Goal: Task Accomplishment & Management: Complete application form

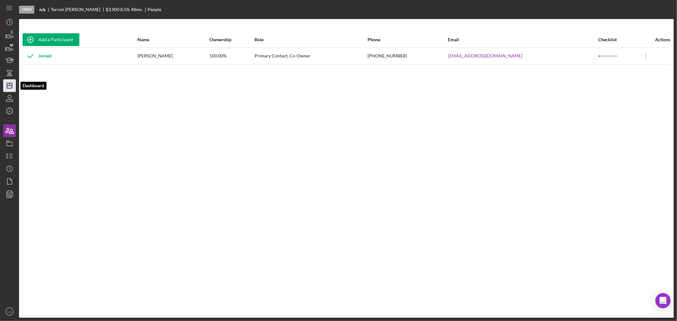
click at [10, 81] on icon "Icon/Dashboard" at bounding box center [10, 86] width 16 height 16
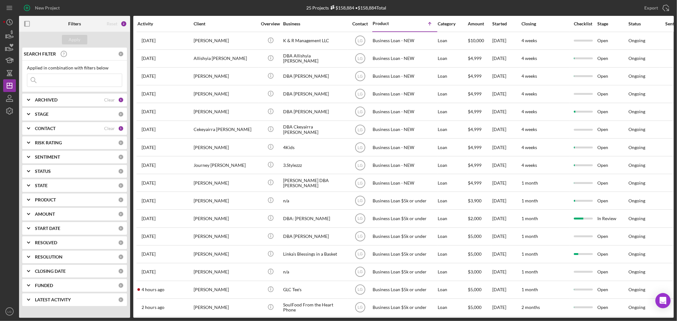
click at [157, 26] on div "Activity" at bounding box center [165, 23] width 56 height 5
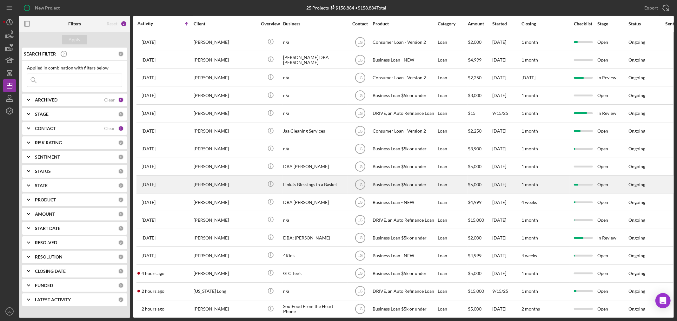
scroll to position [174, 0]
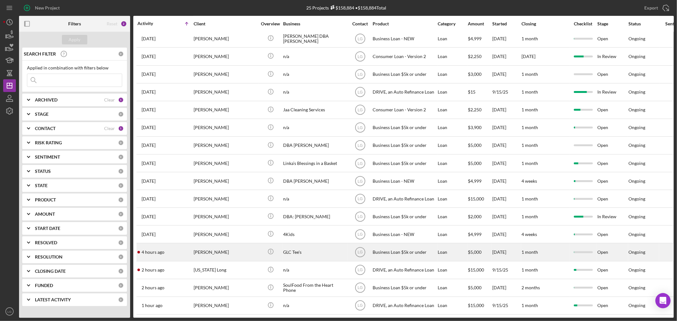
click at [153, 250] on time "4 hours ago" at bounding box center [153, 252] width 23 height 5
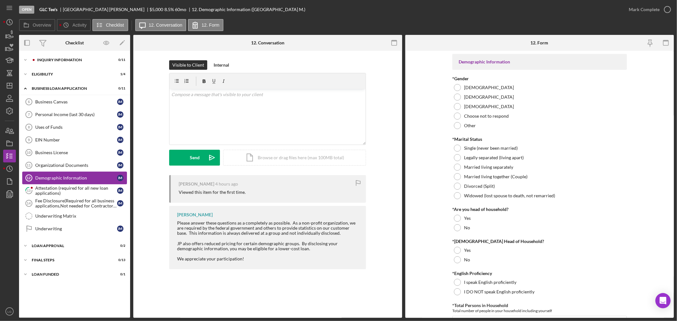
click at [62, 184] on link "Demographic Information 12 Demographic Information I M" at bounding box center [74, 178] width 105 height 13
click at [89, 188] on div "Attestation (required for all new loan applications)" at bounding box center [76, 191] width 82 height 10
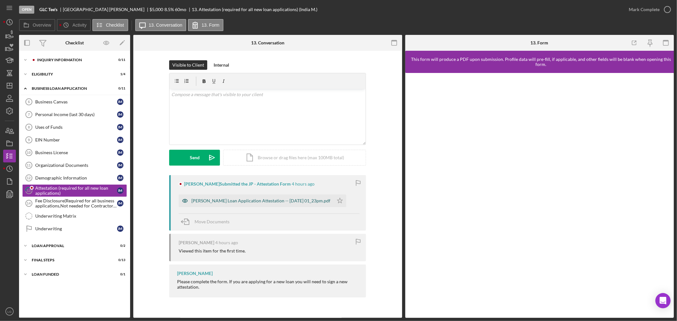
click at [304, 200] on div "[PERSON_NAME] Loan Application Attestation -- [DATE] 01_23pm.pdf" at bounding box center [260, 200] width 139 height 5
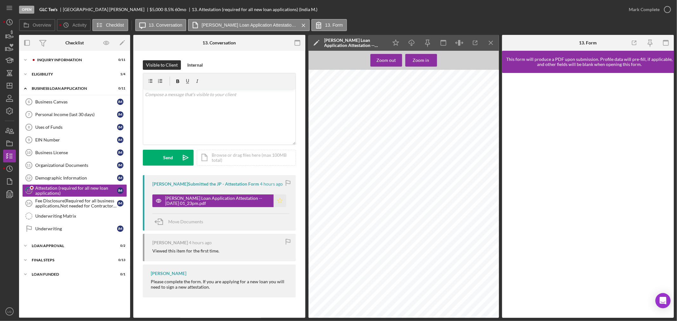
click at [283, 200] on icon "Icon/Star" at bounding box center [279, 200] width 13 height 13
click at [639, 9] on div "Mark Complete" at bounding box center [644, 9] width 31 height 13
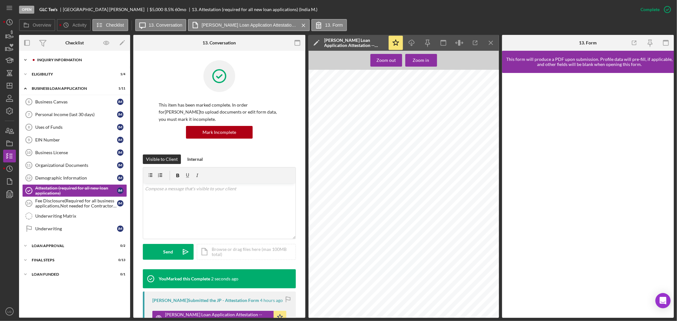
click at [64, 63] on div "Icon/Expander INQUIRY INFORMATION 0 / 11" at bounding box center [74, 60] width 111 height 13
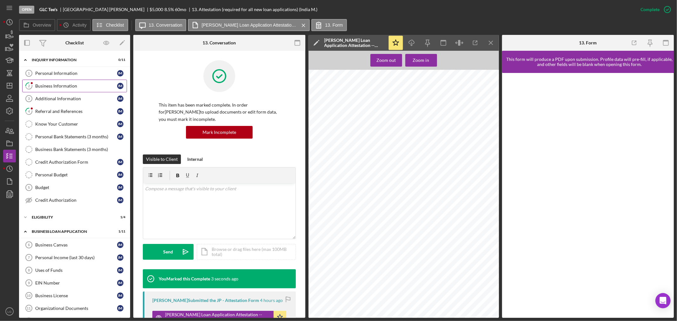
click at [48, 86] on div "Business Information" at bounding box center [76, 85] width 82 height 5
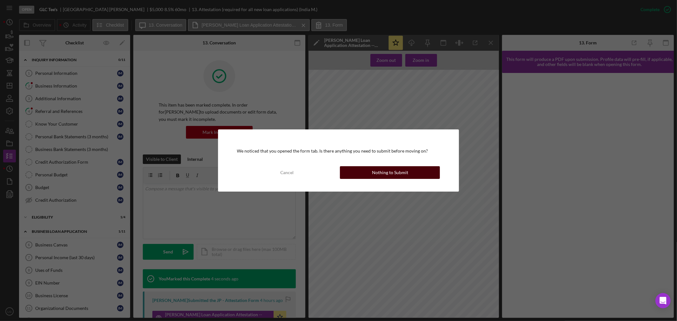
click at [380, 172] on div "Nothing to Submit" at bounding box center [390, 172] width 36 height 13
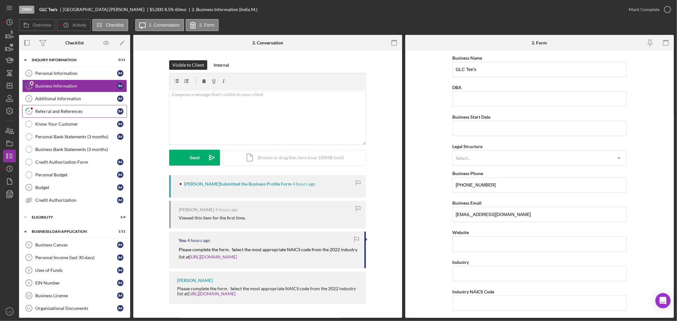
click at [58, 111] on div "Referral and References" at bounding box center [76, 111] width 82 height 5
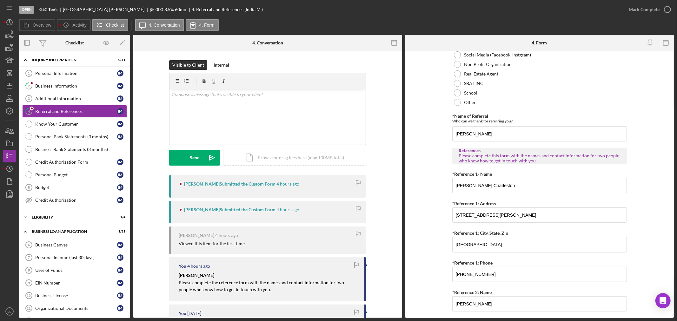
scroll to position [212, 0]
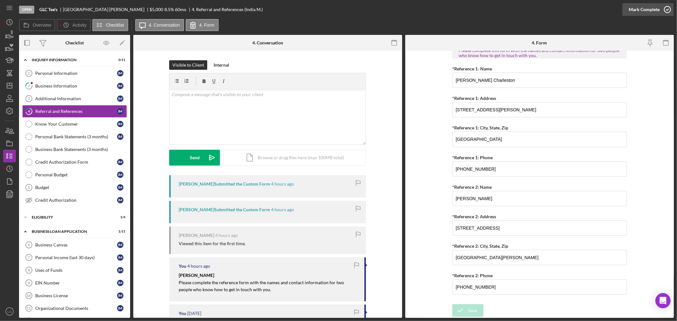
click at [633, 7] on div "Mark Complete" at bounding box center [644, 9] width 31 height 13
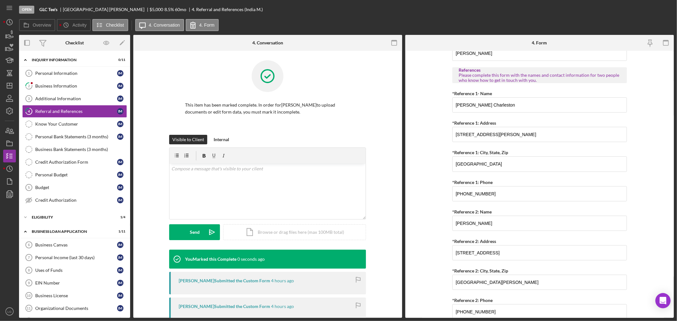
scroll to position [237, 0]
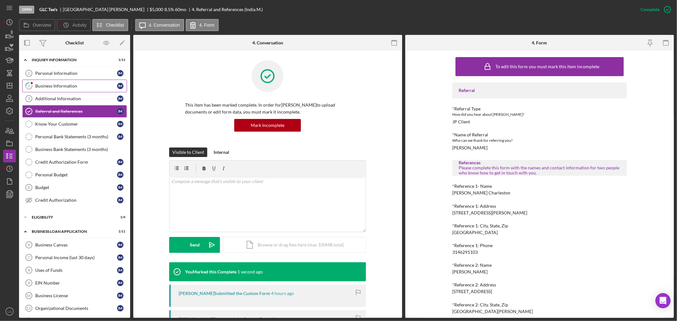
click at [46, 85] on div "Business Information" at bounding box center [76, 85] width 82 height 5
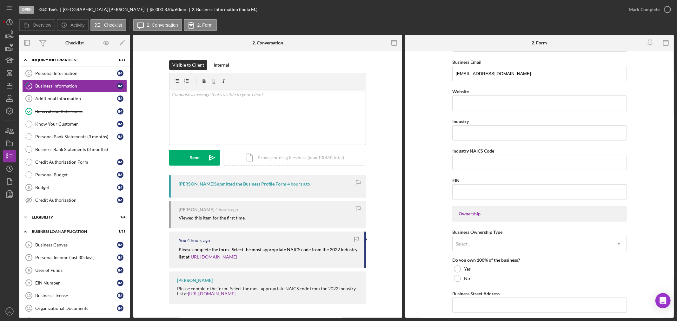
scroll to position [317, 0]
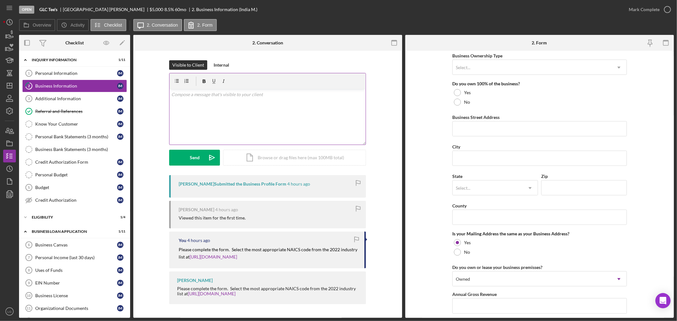
click at [208, 112] on div "v Color teal Color pink Remove color Add row above Add row below Add column bef…" at bounding box center [267, 117] width 196 height 56
click at [209, 114] on div "v Color teal Color pink Remove color Add row above Add row below Add column bef…" at bounding box center [267, 117] width 196 height 56
click at [198, 162] on div "Send" at bounding box center [195, 158] width 10 height 16
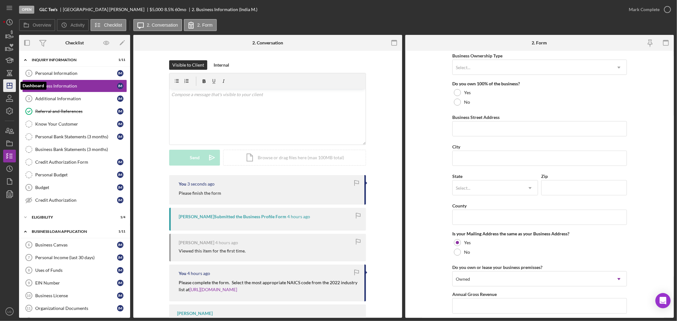
click at [6, 84] on icon "Icon/Dashboard" at bounding box center [10, 86] width 16 height 16
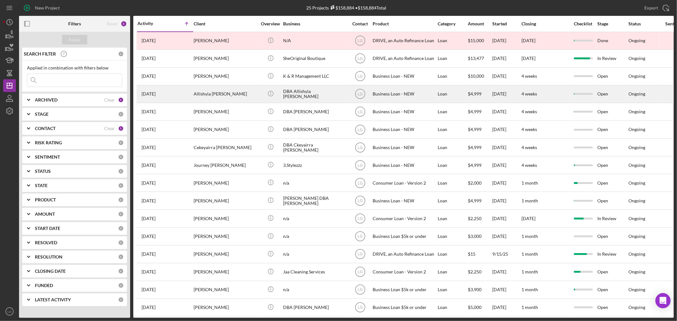
click at [223, 89] on div "Allishyia [PERSON_NAME]" at bounding box center [225, 94] width 63 height 17
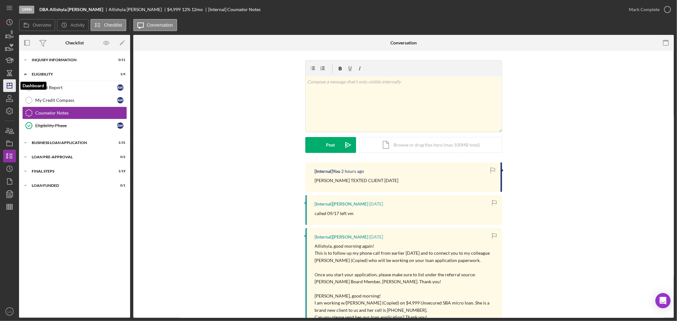
click at [7, 86] on line "button" at bounding box center [9, 86] width 5 height 0
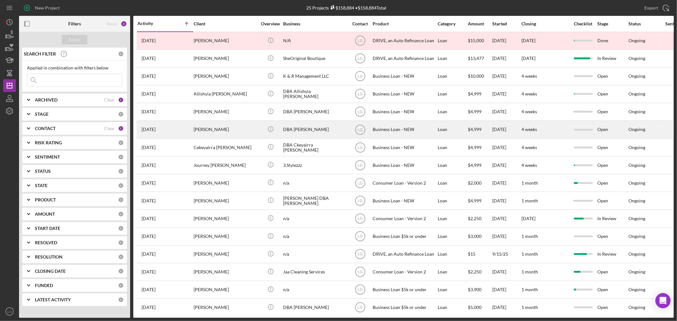
click at [221, 136] on div "[PERSON_NAME]" at bounding box center [225, 129] width 63 height 17
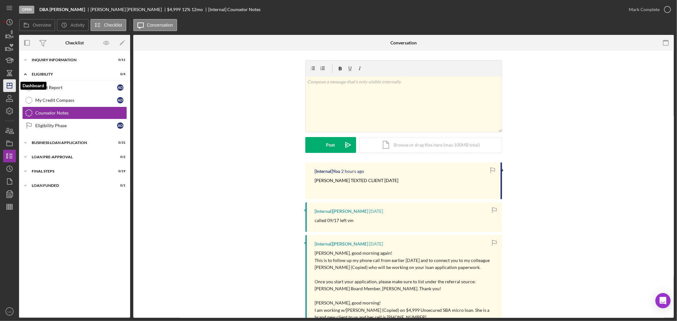
click at [11, 84] on icon "Icon/Dashboard" at bounding box center [10, 86] width 16 height 16
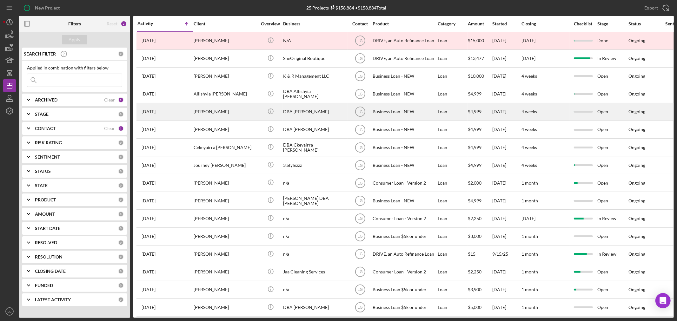
click at [211, 116] on div "[PERSON_NAME]" at bounding box center [225, 111] width 63 height 17
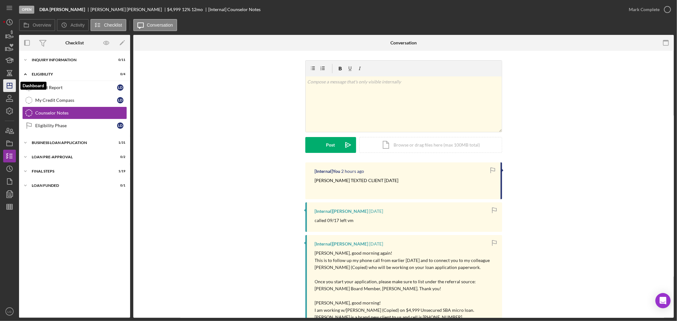
click at [13, 84] on icon "Icon/Dashboard" at bounding box center [10, 86] width 16 height 16
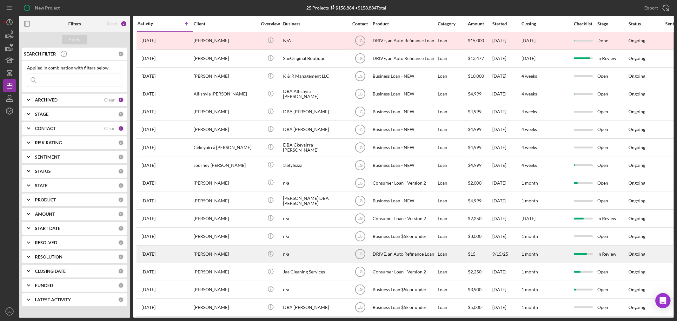
scroll to position [70, 0]
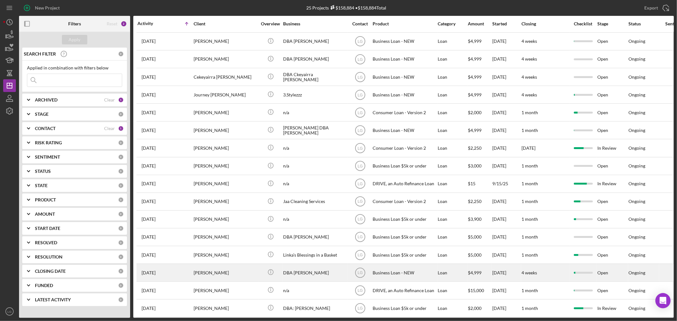
click at [227, 281] on div "[PERSON_NAME]" at bounding box center [225, 272] width 63 height 17
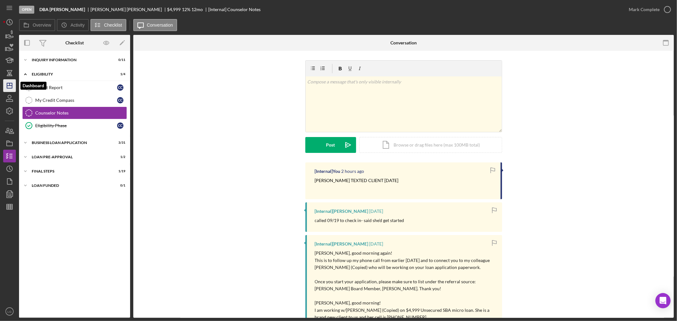
click at [3, 83] on icon "Icon/Dashboard" at bounding box center [10, 86] width 16 height 16
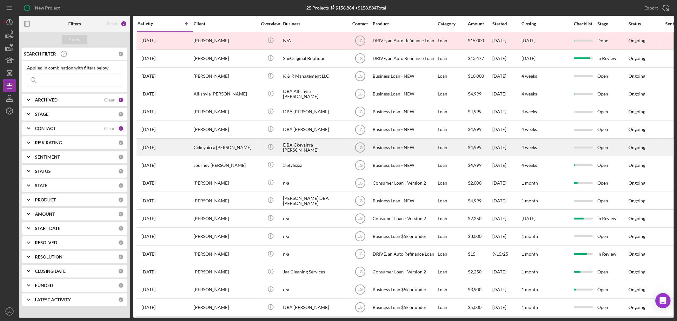
click at [220, 151] on div "Cekeyairra [PERSON_NAME]" at bounding box center [225, 147] width 63 height 17
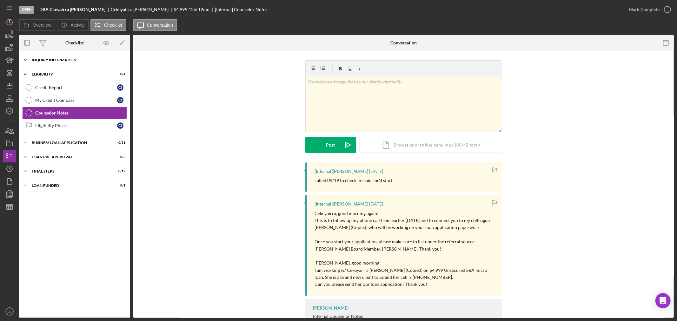
click at [62, 59] on div "INQUIRY INFORMATION" at bounding box center [77, 60] width 90 height 4
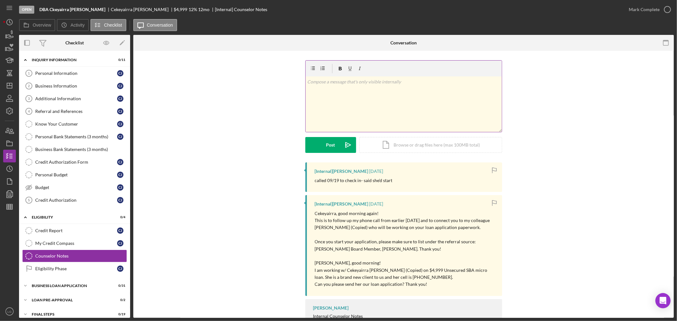
click at [334, 116] on div "v Color teal Color pink Remove color Add row above Add row below Add column bef…" at bounding box center [404, 104] width 196 height 56
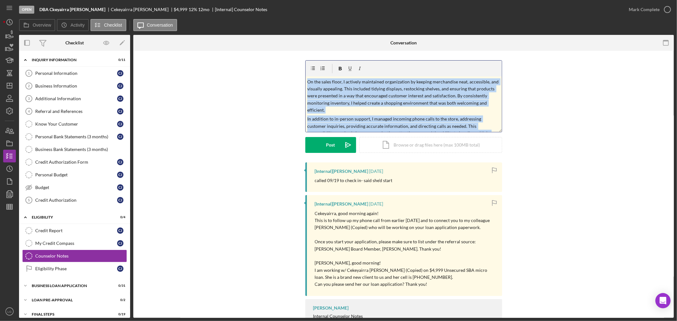
drag, startPoint x: 440, startPoint y: 128, endPoint x: 249, endPoint y: 36, distance: 211.4
click at [249, 36] on div "Conversation Counselor Notes Counselor Notes v Color teal Color pink Remove col…" at bounding box center [403, 176] width 540 height 283
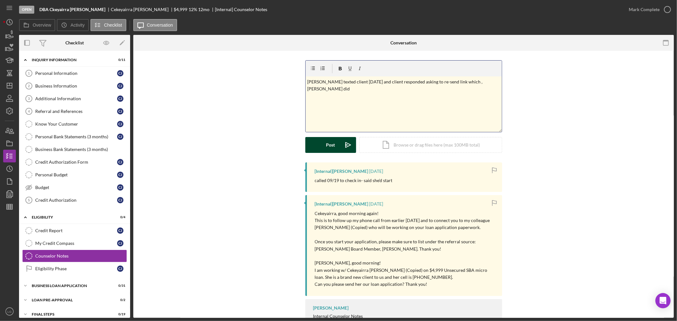
click at [334, 142] on button "Post Icon/icon-invite-send" at bounding box center [330, 145] width 51 height 16
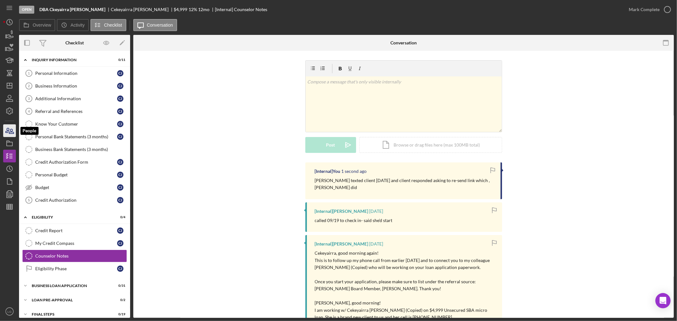
click at [15, 131] on icon "button" at bounding box center [10, 131] width 16 height 16
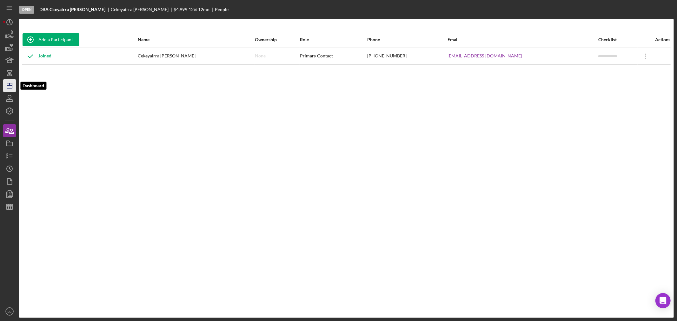
click at [15, 87] on icon "Icon/Dashboard" at bounding box center [10, 86] width 16 height 16
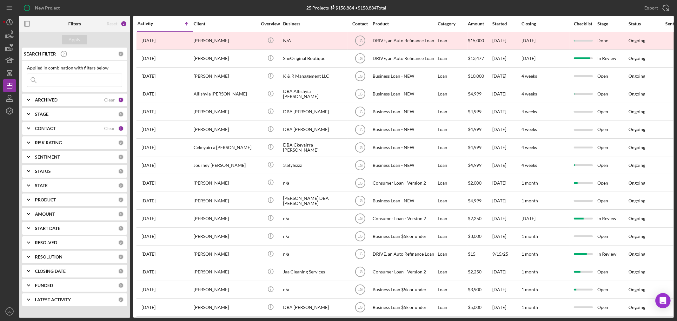
scroll to position [106, 0]
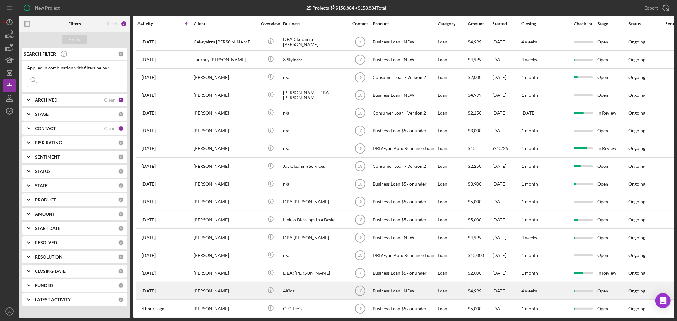
click at [220, 297] on div "[PERSON_NAME]" at bounding box center [225, 290] width 63 height 17
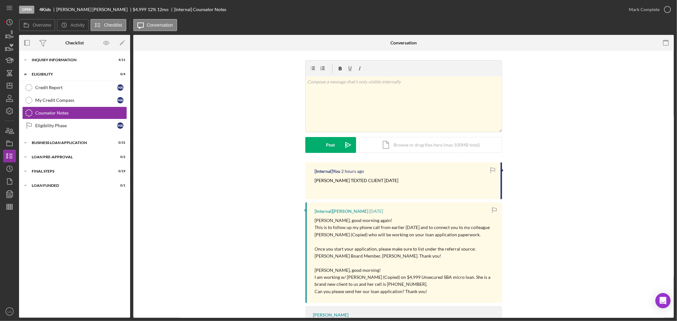
click at [533, 193] on div "[Internal] You 2 hours ago [PERSON_NAME] TEXTED CLIENT [DATE] [Internal] [PERSO…" at bounding box center [403, 251] width 521 height 179
click at [8, 88] on polygon "button" at bounding box center [9, 85] width 5 height 5
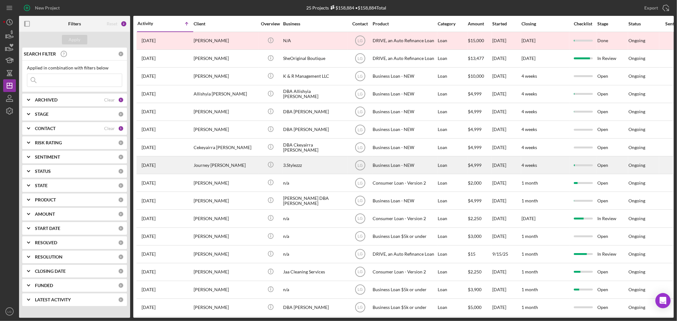
click at [185, 171] on div "[DATE] Journey [PERSON_NAME]" at bounding box center [165, 165] width 56 height 17
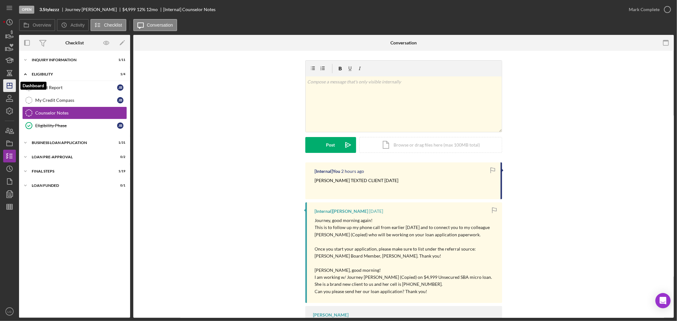
click at [5, 83] on icon "Icon/Dashboard" at bounding box center [10, 86] width 16 height 16
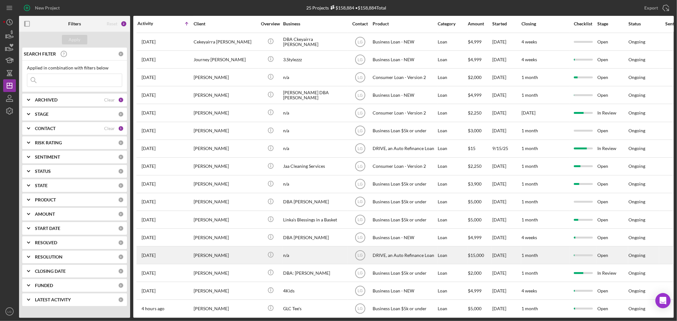
scroll to position [174, 0]
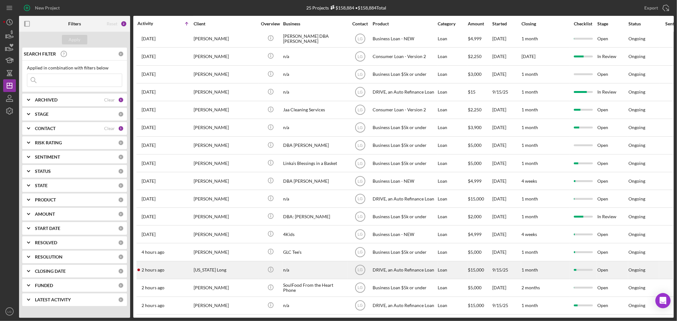
click at [205, 262] on div "[US_STATE] Long" at bounding box center [225, 270] width 63 height 17
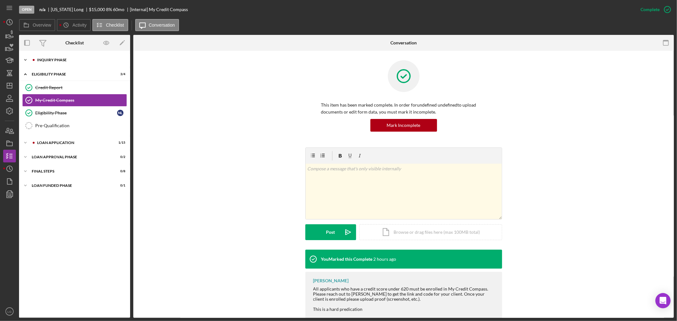
click at [94, 60] on div "Inquiry Phase" at bounding box center [79, 60] width 85 height 4
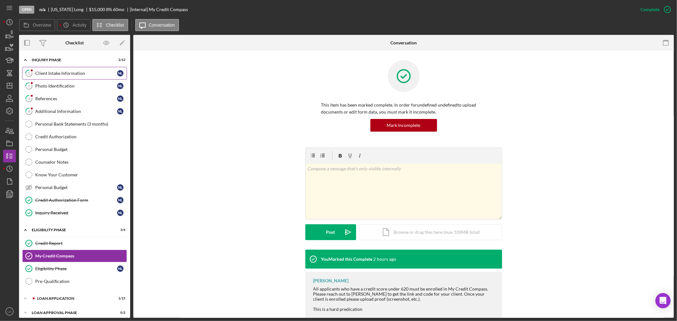
click at [84, 74] on div "Client Intake Information" at bounding box center [76, 73] width 82 height 5
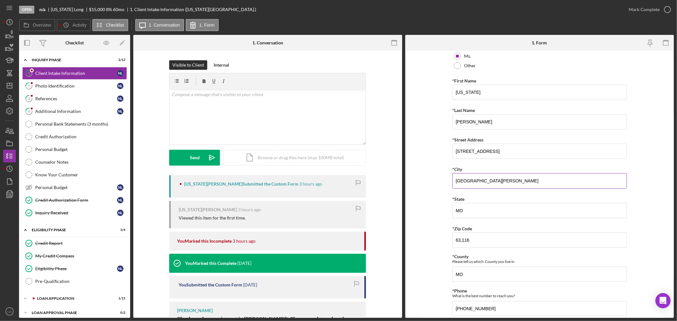
scroll to position [247, 0]
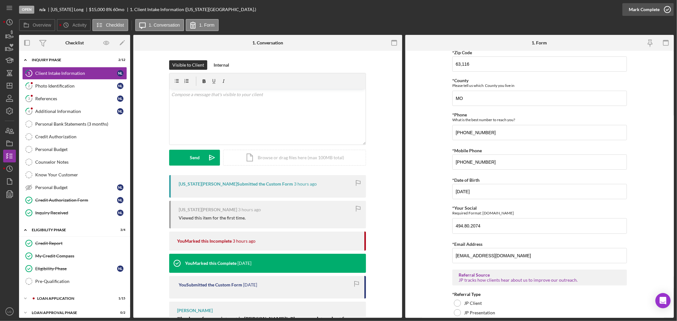
click at [645, 6] on div "Mark Complete" at bounding box center [644, 9] width 31 height 13
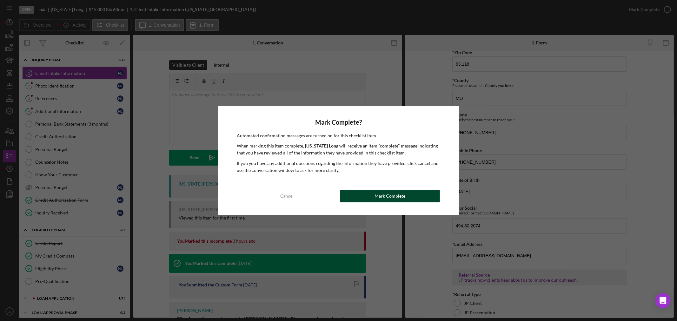
click at [378, 197] on div "Mark Complete" at bounding box center [389, 196] width 31 height 13
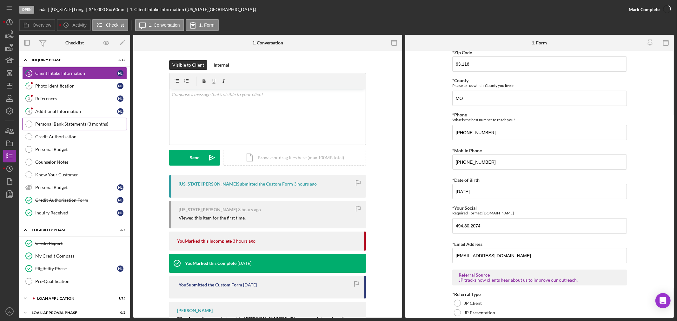
scroll to position [272, 0]
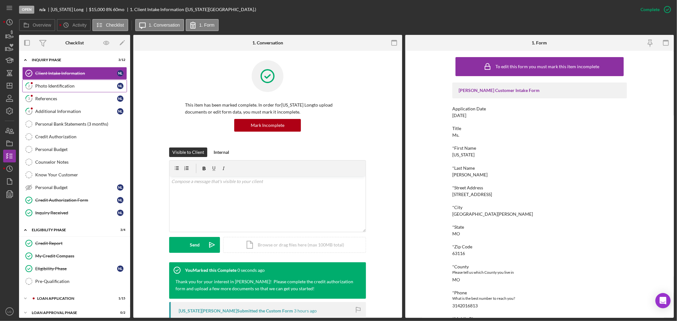
click at [78, 82] on link "2 Photo Identification N L" at bounding box center [74, 86] width 105 height 13
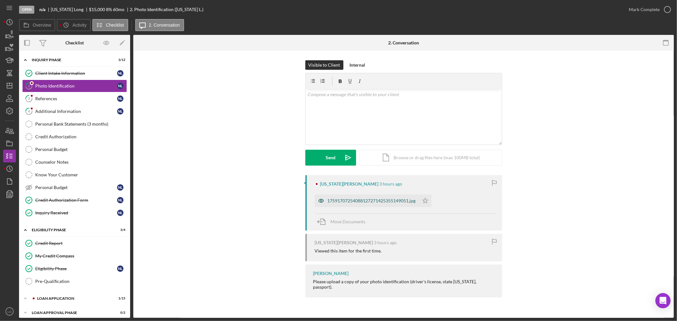
click at [344, 200] on div "17591707254088127271425355149051.jpg" at bounding box center [371, 200] width 88 height 5
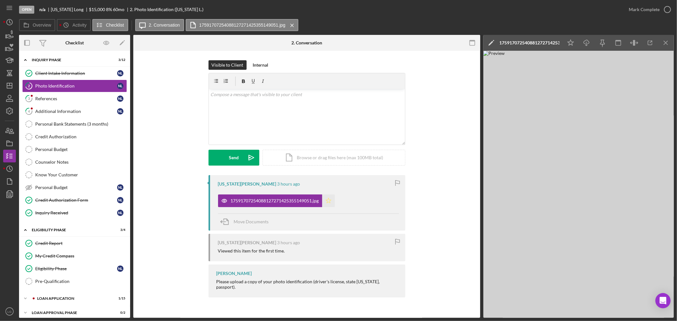
click at [333, 204] on icon "Icon/Star" at bounding box center [328, 200] width 13 height 13
click at [630, 14] on div "Mark Complete" at bounding box center [644, 9] width 31 height 13
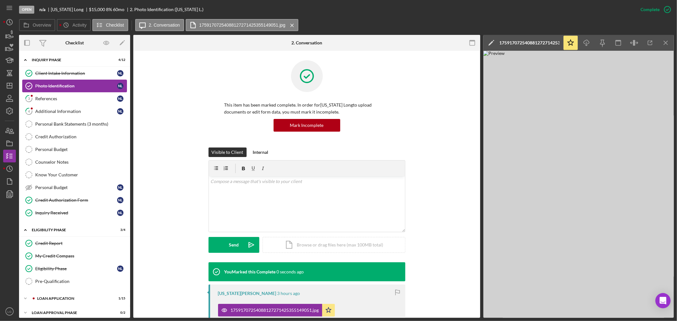
click at [43, 91] on link "Photo Identification Photo Identification N L" at bounding box center [74, 86] width 105 height 13
click at [43, 93] on link "3 References N L" at bounding box center [74, 98] width 105 height 13
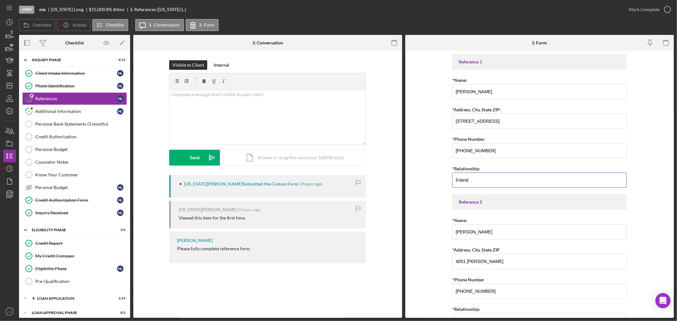
scroll to position [34, 0]
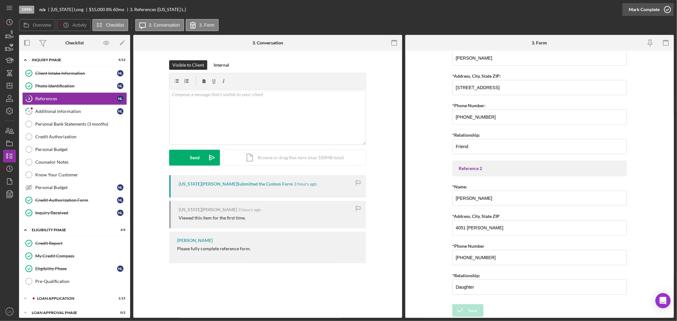
click at [639, 10] on div "Mark Complete" at bounding box center [644, 9] width 31 height 13
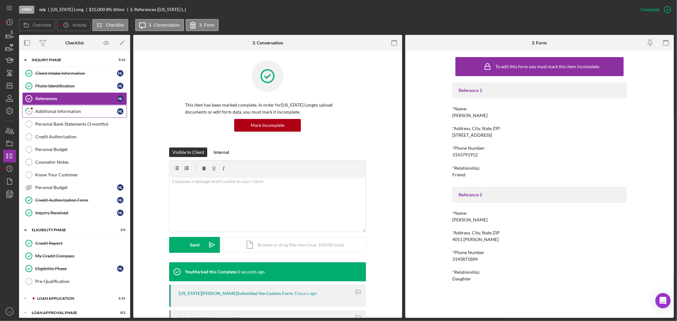
click at [55, 112] on div "Additional Information" at bounding box center [76, 111] width 82 height 5
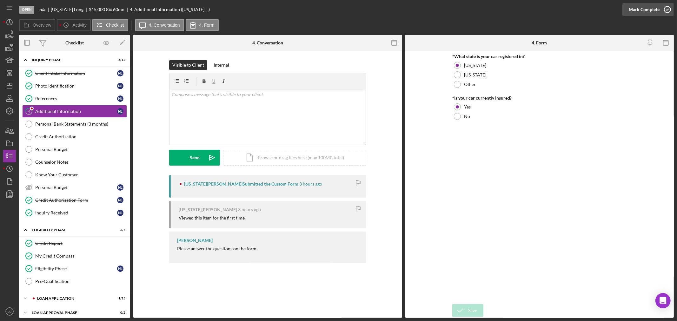
click at [628, 11] on button "Mark Complete" at bounding box center [647, 9] width 51 height 13
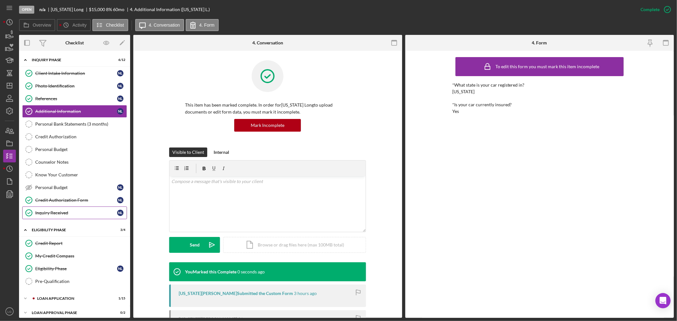
scroll to position [34, 0]
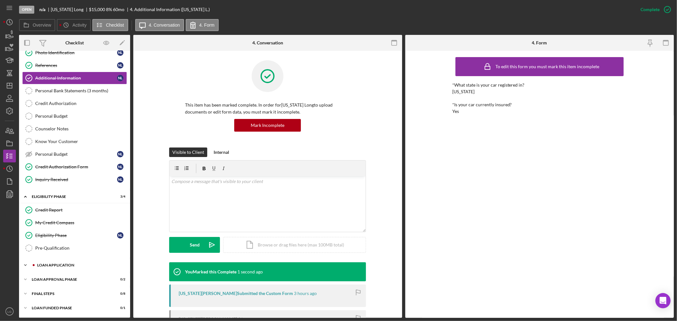
click at [51, 264] on div "Loan Application" at bounding box center [79, 265] width 85 height 4
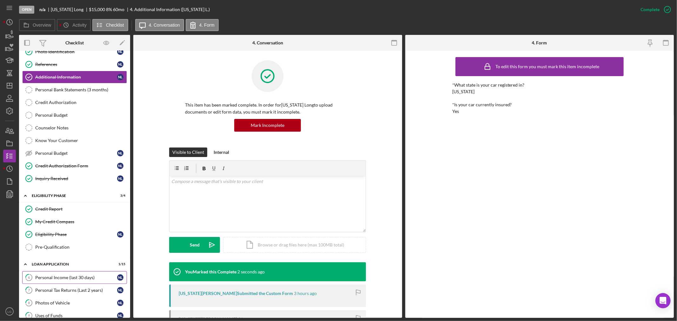
click at [45, 282] on link "6 Personal Income (last 30 days) N L" at bounding box center [74, 277] width 105 height 13
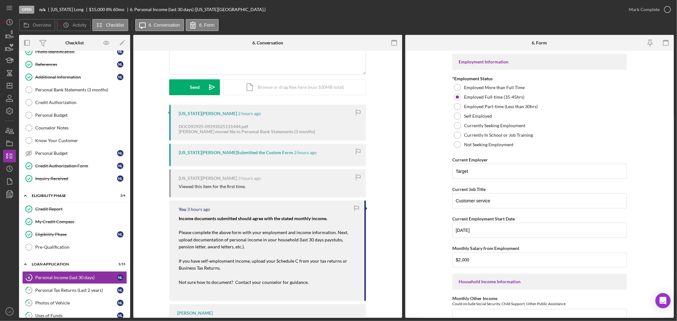
scroll to position [35, 0]
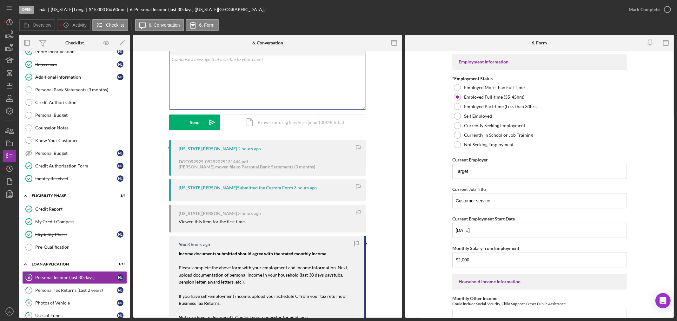
click at [240, 92] on div "v Color teal Color pink Remove color Add row above Add row below Add column bef…" at bounding box center [267, 82] width 196 height 56
drag, startPoint x: 193, startPoint y: 275, endPoint x: 230, endPoint y: 283, distance: 38.0
click at [230, 283] on p "Please complete the above form with your employment and income information. Nex…" at bounding box center [268, 274] width 179 height 21
copy mark "documentation of personal income in your household (last 30 days paystubs, pens…"
drag, startPoint x: 290, startPoint y: 59, endPoint x: 311, endPoint y: 61, distance: 21.7
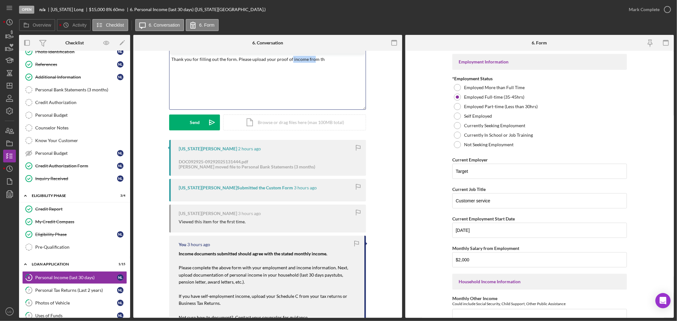
click at [311, 61] on p "Thank you for filling out the form. Please upload your proof of income from th" at bounding box center [267, 59] width 193 height 7
click at [322, 61] on p "Thank you for filling out the form. Please upload your proof of income from th" at bounding box center [267, 59] width 193 height 7
drag, startPoint x: 322, startPoint y: 61, endPoint x: 263, endPoint y: 64, distance: 59.1
click at [263, 64] on div "v Color teal Color pink Remove color Add row above Add row below Add column bef…" at bounding box center [267, 82] width 196 height 56
click at [193, 120] on div "Send" at bounding box center [195, 123] width 10 height 16
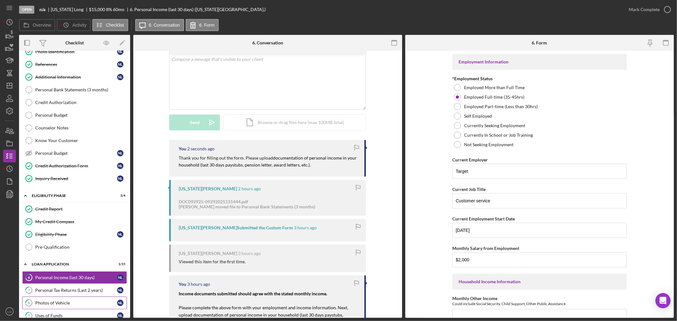
click at [58, 298] on link "8 Photos of Vehicle N L" at bounding box center [74, 303] width 105 height 13
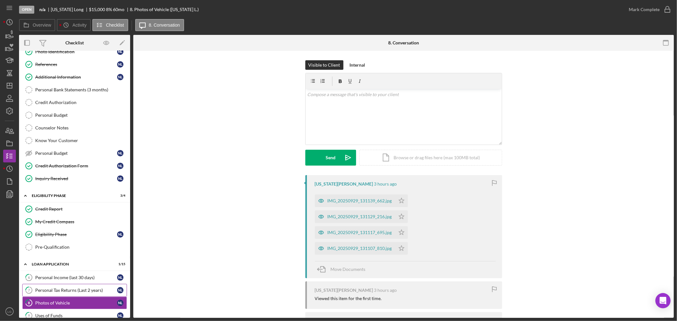
click at [58, 293] on div "Personal Tax Returns (Last 2 years)" at bounding box center [76, 290] width 82 height 5
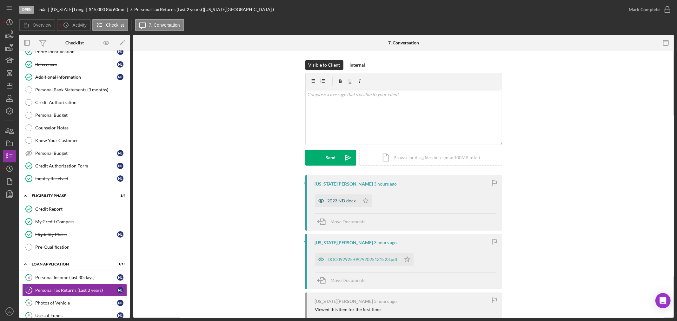
click at [332, 196] on div "2023 ND.docx" at bounding box center [337, 200] width 44 height 13
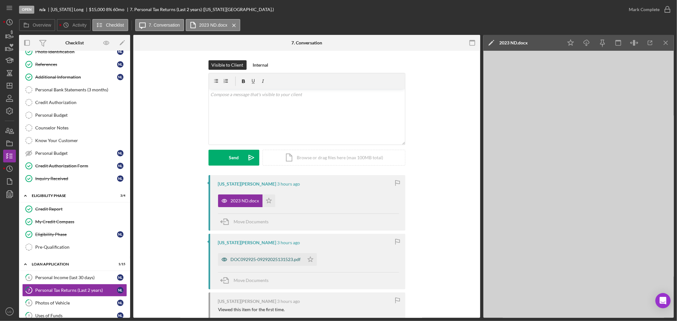
click at [232, 258] on div "DOC092925-09292025131523.pdf" at bounding box center [266, 259] width 70 height 5
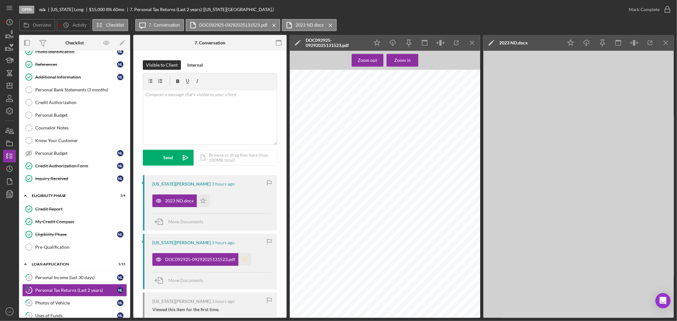
click at [241, 262] on icon "Icon/Star" at bounding box center [244, 259] width 13 height 13
click at [187, 67] on div "Internal" at bounding box center [195, 65] width 16 height 10
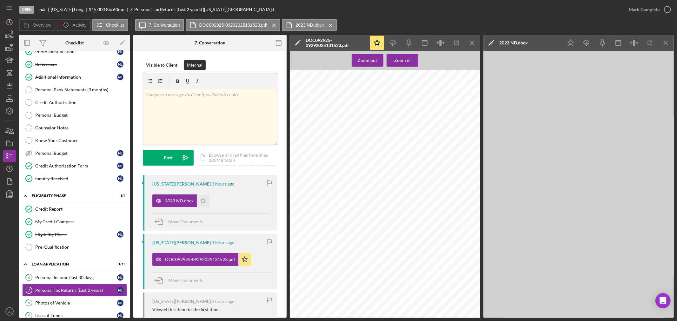
click at [183, 94] on p at bounding box center [210, 94] width 130 height 7
click at [158, 151] on button "Post Icon/icon-invite-send" at bounding box center [168, 158] width 51 height 16
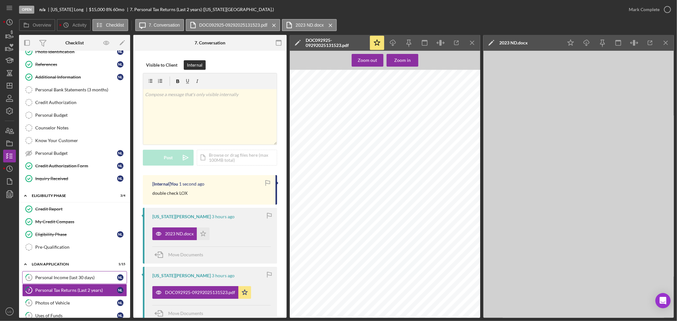
click at [77, 279] on div "Personal Income (last 30 days)" at bounding box center [76, 277] width 82 height 5
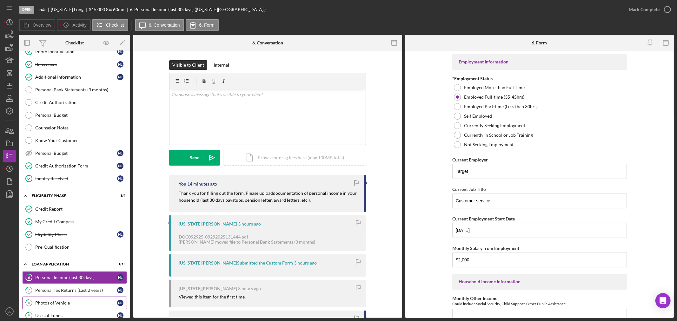
click at [75, 303] on div "Photos of Vehicle" at bounding box center [76, 302] width 82 height 5
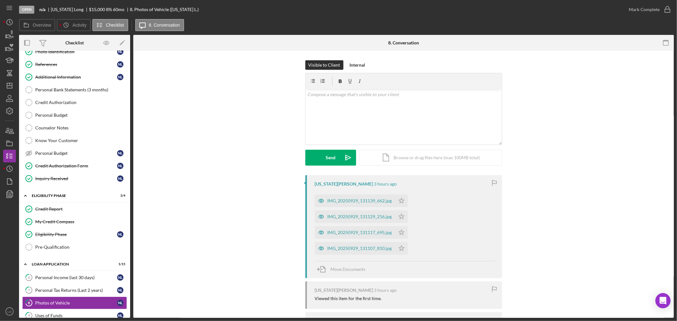
scroll to position [140, 0]
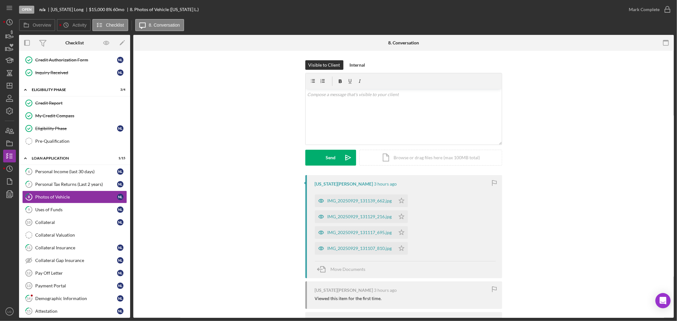
click at [341, 203] on div "IMG_20250929_131139_662.jpg" at bounding box center [359, 200] width 64 height 5
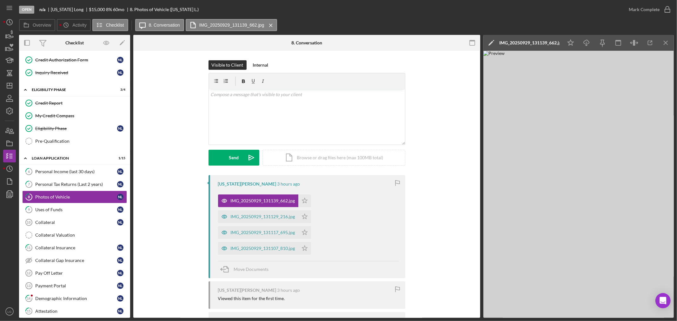
click at [311, 199] on div "IMG_20250929_131139_662.jpg Icon/Star" at bounding box center [266, 199] width 96 height 16
click at [302, 202] on polygon "button" at bounding box center [304, 200] width 5 height 5
click at [282, 218] on div "IMG_20250929_131129_216.jpg" at bounding box center [263, 216] width 64 height 5
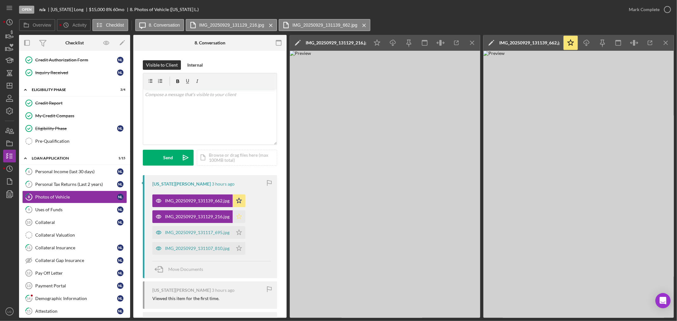
click at [242, 219] on icon "Icon/Star" at bounding box center [239, 216] width 13 height 13
click at [217, 231] on div "IMG_20250929_131117_695.jpg" at bounding box center [197, 232] width 64 height 5
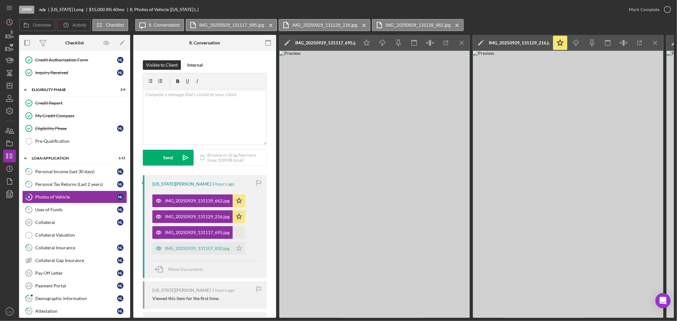
click at [240, 233] on polygon "button" at bounding box center [238, 232] width 5 height 5
click at [220, 248] on div "IMG_20250929_131107_810.jpg" at bounding box center [197, 248] width 64 height 5
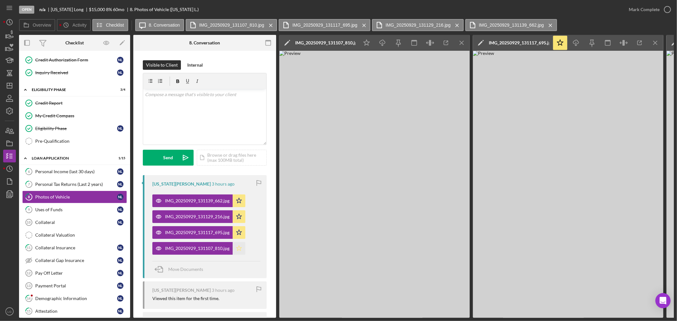
click at [240, 250] on polygon "button" at bounding box center [238, 248] width 5 height 5
click at [61, 250] on div "Collateral Insurance" at bounding box center [76, 247] width 82 height 5
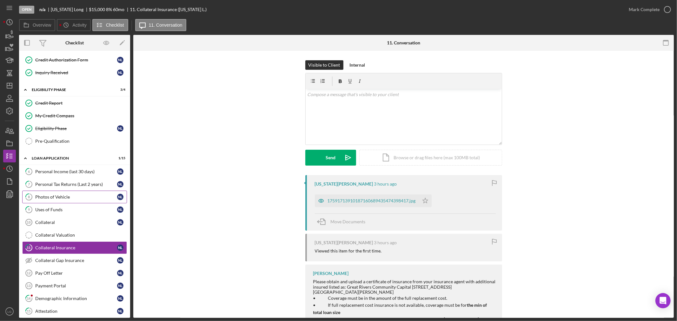
click at [60, 200] on div "Photos of Vehicle" at bounding box center [76, 196] width 82 height 5
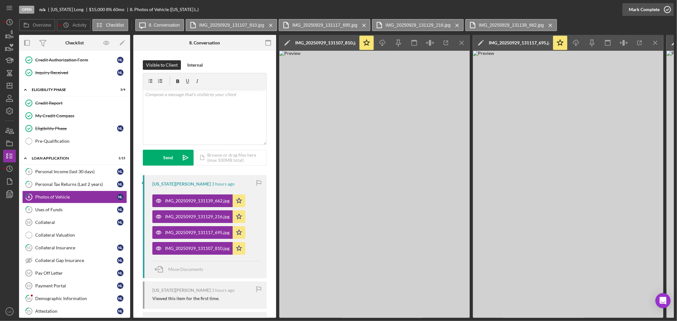
click at [643, 10] on div "Mark Complete" at bounding box center [644, 9] width 31 height 13
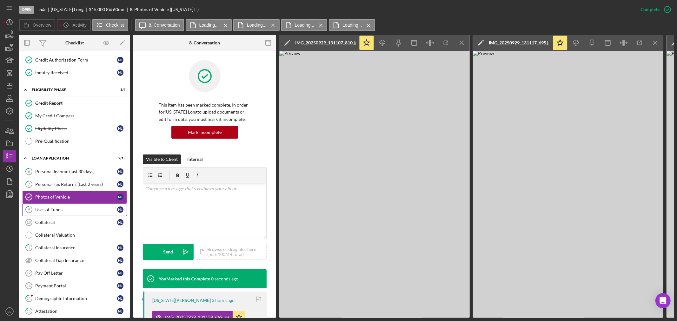
click at [68, 207] on link "9 Uses of Funds N L" at bounding box center [74, 209] width 105 height 13
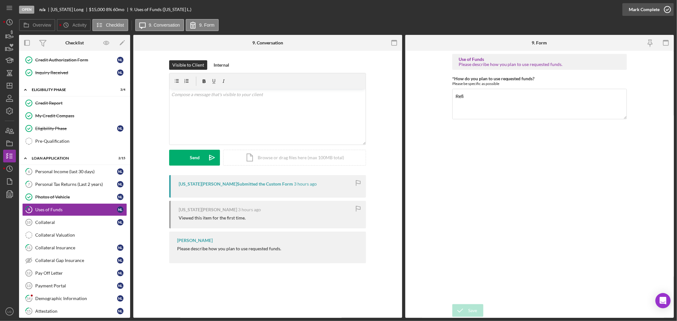
click at [643, 7] on div "Mark Complete" at bounding box center [644, 9] width 31 height 13
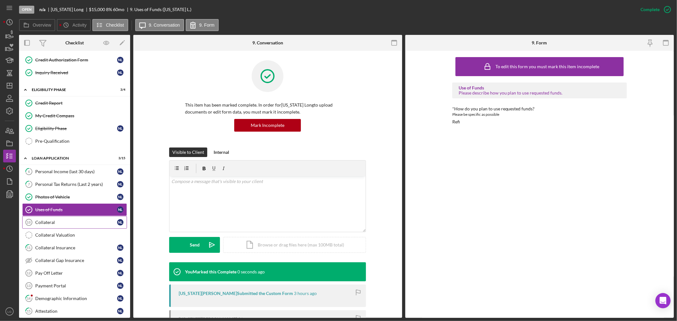
click at [74, 221] on div "Collateral" at bounding box center [76, 222] width 82 height 5
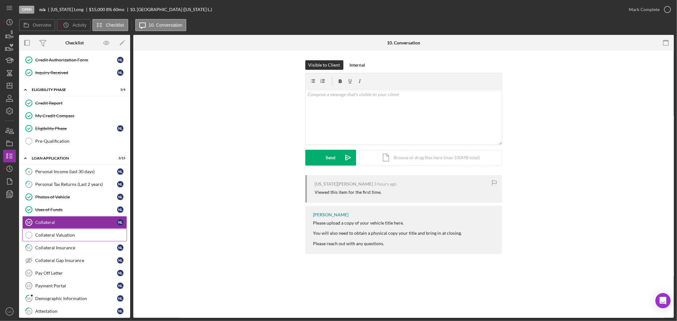
click at [72, 238] on div "Collateral Valuation" at bounding box center [80, 235] width 91 height 5
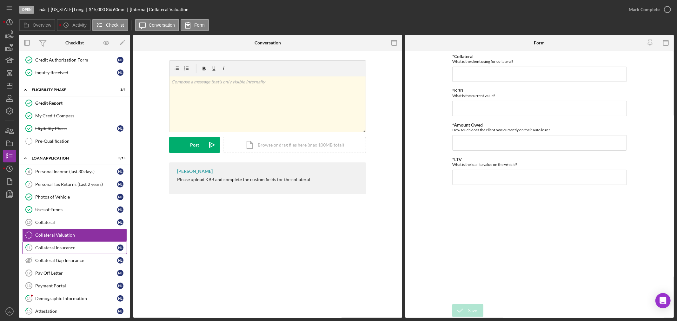
click at [69, 250] on div "Collateral Insurance" at bounding box center [76, 247] width 82 height 5
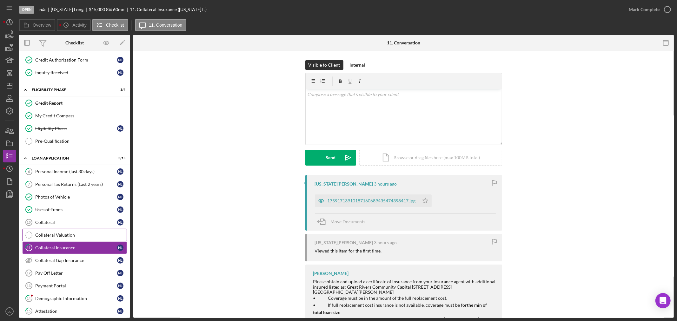
click at [67, 235] on div "Collateral Valuation" at bounding box center [80, 235] width 91 height 5
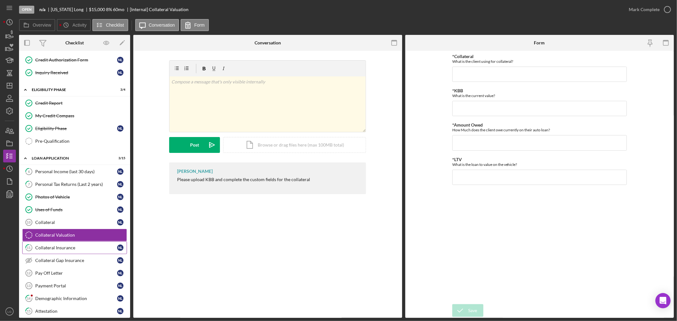
click at [65, 243] on link "11 Collateral Insurance N L" at bounding box center [74, 247] width 105 height 13
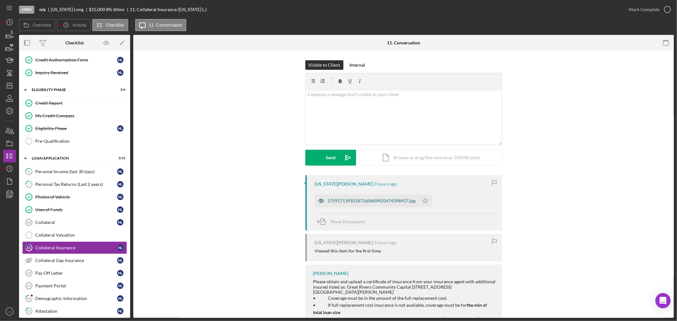
click at [376, 202] on div "17591713910187160689435474398417.jpg" at bounding box center [371, 200] width 88 height 5
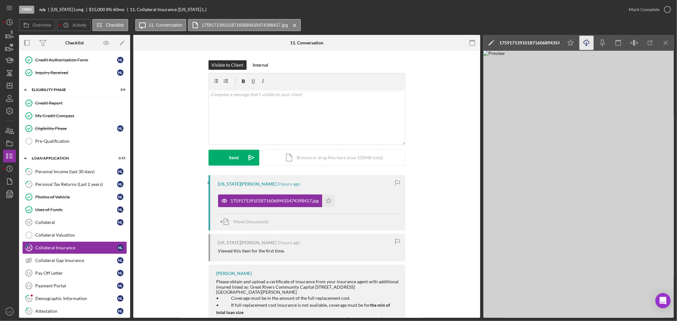
click at [585, 42] on icon "Icon/Download" at bounding box center [586, 43] width 14 height 14
click at [67, 219] on link "Collateral 10 Collateral N L" at bounding box center [74, 222] width 105 height 13
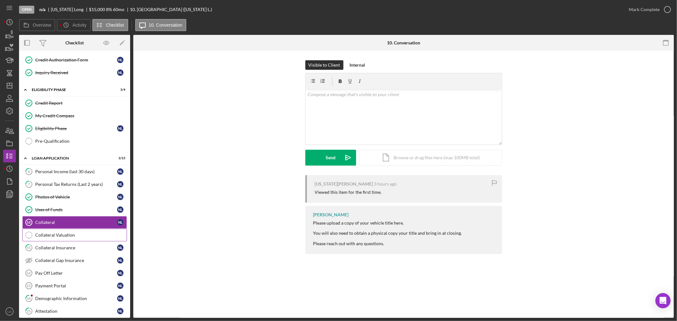
click at [69, 236] on div "Collateral Valuation" at bounding box center [80, 235] width 91 height 5
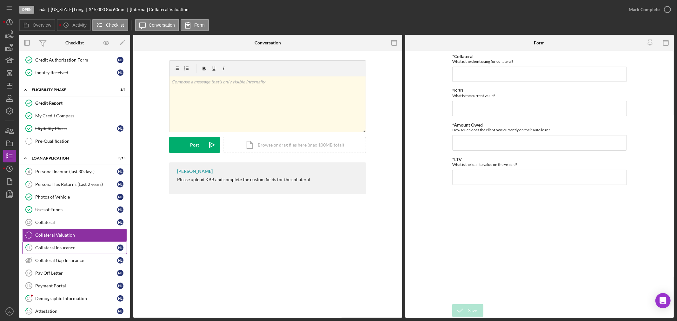
click at [68, 246] on link "11 Collateral Insurance N L" at bounding box center [74, 247] width 105 height 13
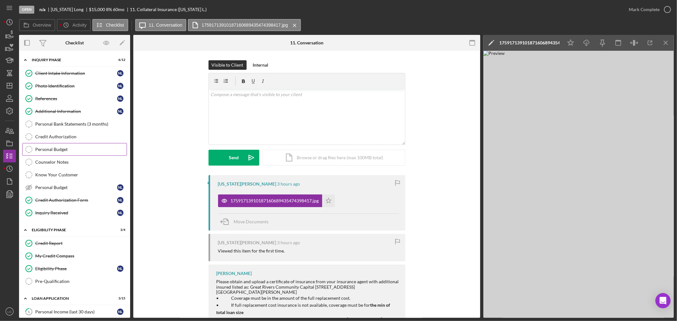
click at [45, 74] on div "Client Intake Information" at bounding box center [76, 73] width 82 height 5
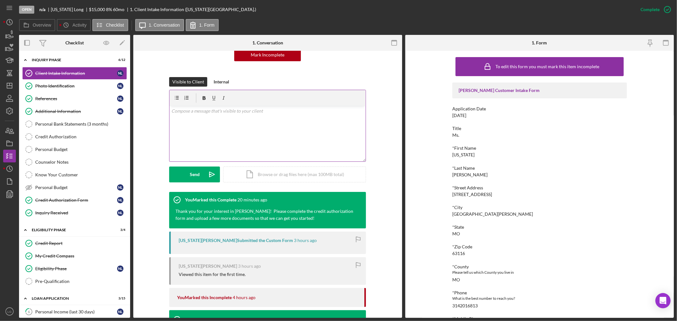
scroll to position [163, 0]
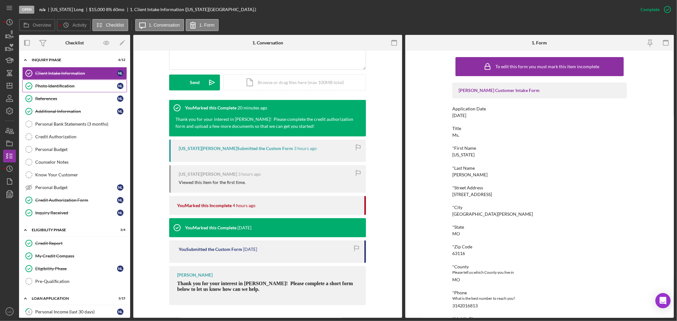
click at [79, 89] on link "Photo Identification Photo Identification N L" at bounding box center [74, 86] width 105 height 13
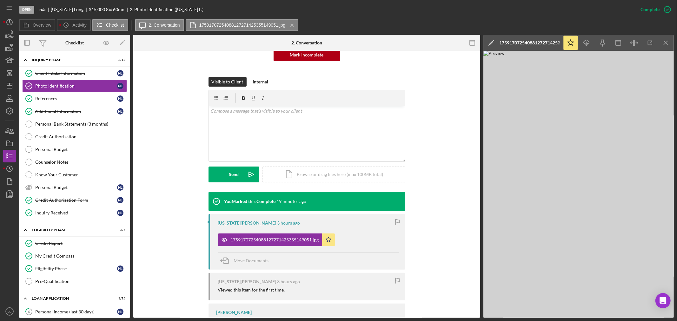
scroll to position [101, 0]
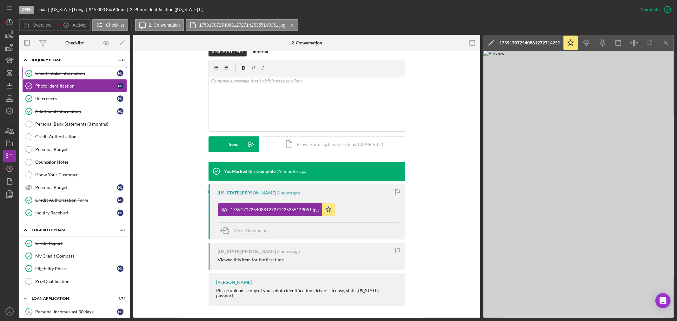
click at [83, 74] on div "Client Intake Information" at bounding box center [76, 73] width 82 height 5
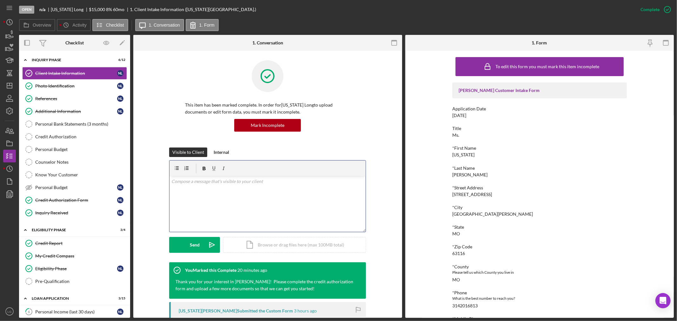
click at [252, 197] on div "v Color teal Color pink Remove color Add row above Add row below Add column bef…" at bounding box center [267, 204] width 196 height 56
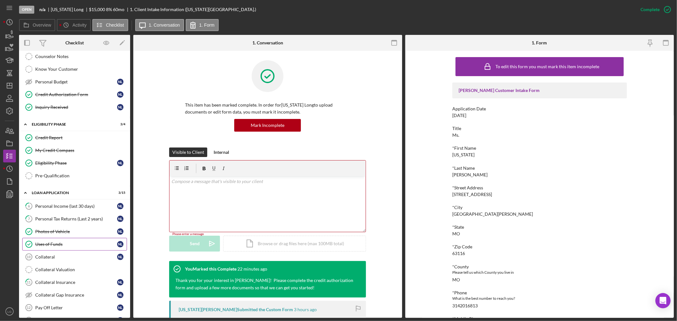
scroll to position [141, 0]
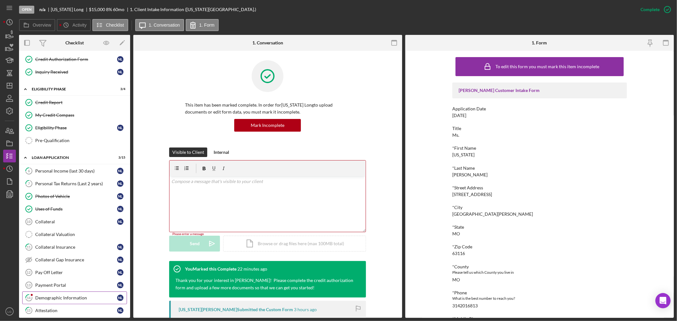
click at [56, 298] on div "Demographic Information" at bounding box center [76, 297] width 82 height 5
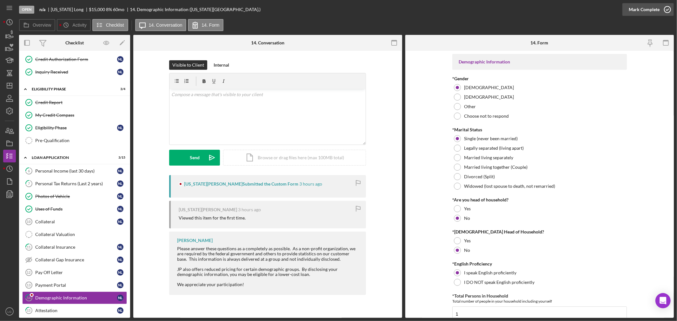
click at [635, 8] on div "Mark Complete" at bounding box center [644, 9] width 31 height 13
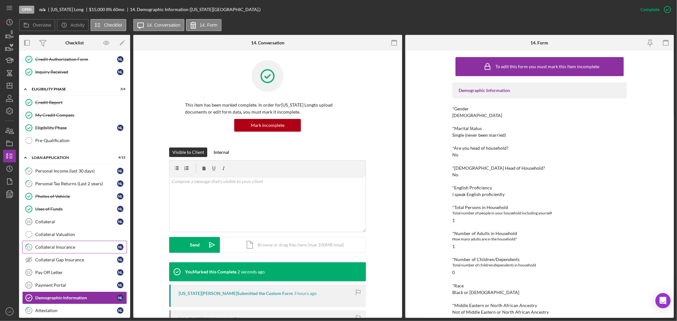
click at [54, 244] on link "11 Collateral Insurance N L" at bounding box center [74, 247] width 105 height 13
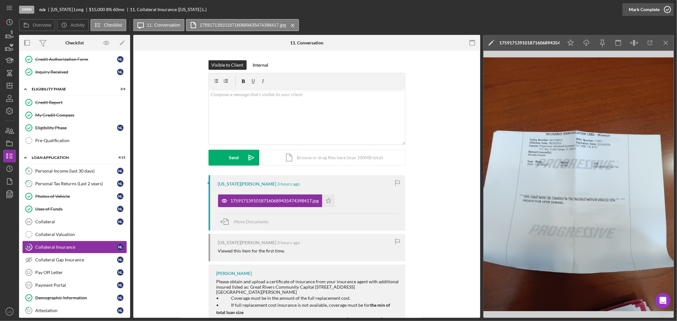
click at [642, 7] on div "Mark Complete" at bounding box center [644, 9] width 31 height 13
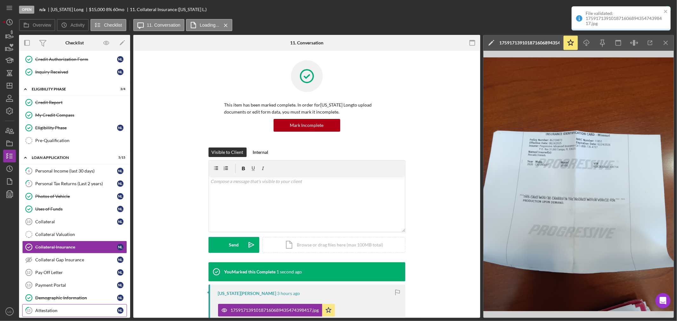
click at [49, 310] on div "Attestation" at bounding box center [76, 310] width 82 height 5
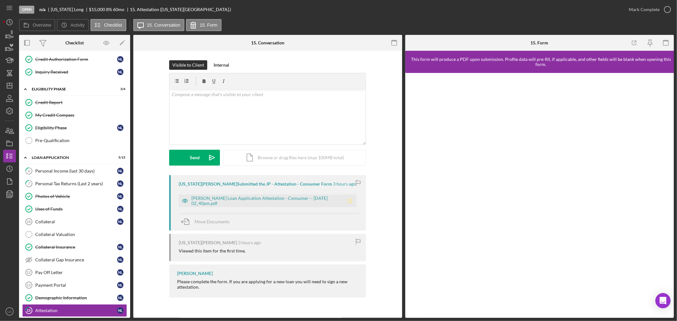
click at [349, 196] on icon "Icon/Star" at bounding box center [350, 200] width 13 height 13
click at [643, 8] on div "Mark Complete" at bounding box center [644, 9] width 31 height 13
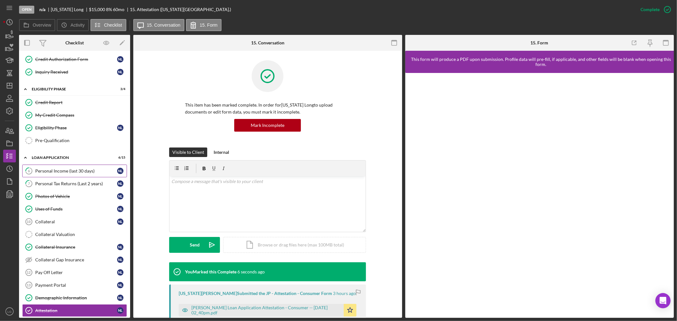
click at [67, 172] on div "Personal Income (last 30 days)" at bounding box center [76, 170] width 82 height 5
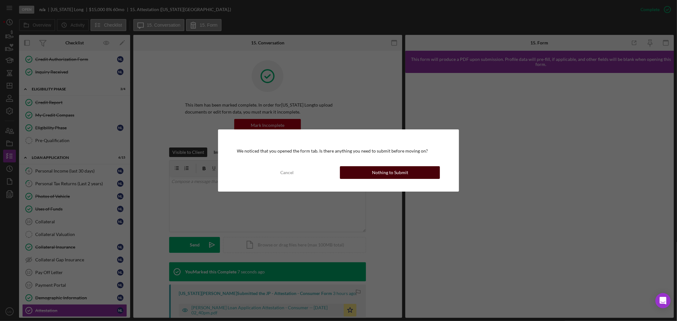
click at [375, 169] on div "Nothing to Submit" at bounding box center [390, 172] width 36 height 13
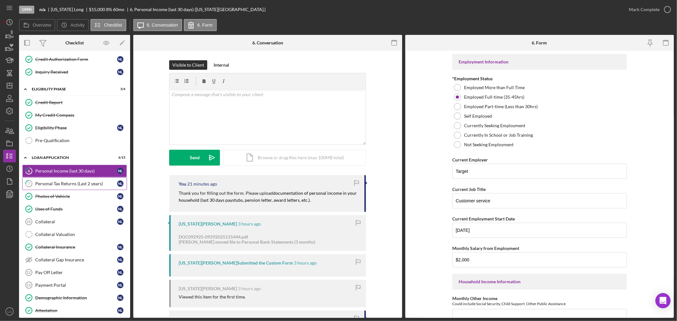
click at [81, 185] on div "Personal Tax Returns (Last 2 years)" at bounding box center [76, 183] width 82 height 5
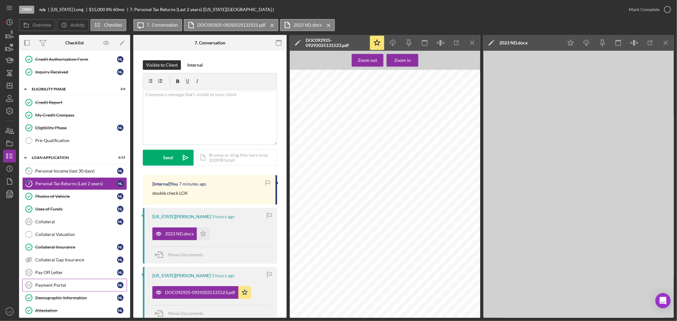
click at [44, 286] on div "Payment Portal" at bounding box center [76, 285] width 82 height 5
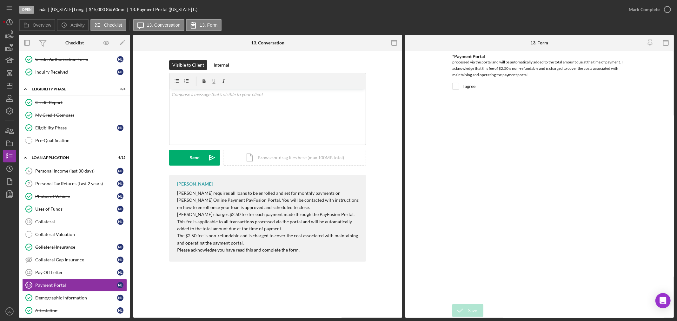
scroll to position [211, 0]
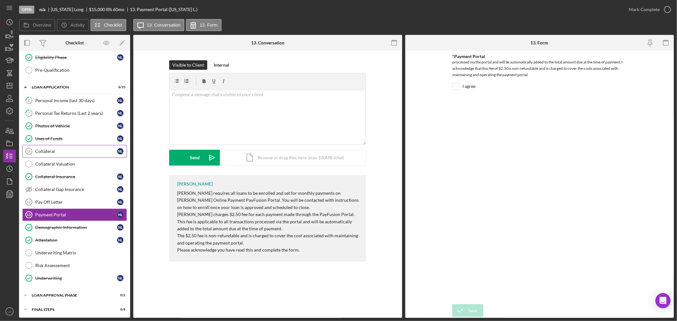
click at [90, 152] on div "Collateral" at bounding box center [76, 151] width 82 height 5
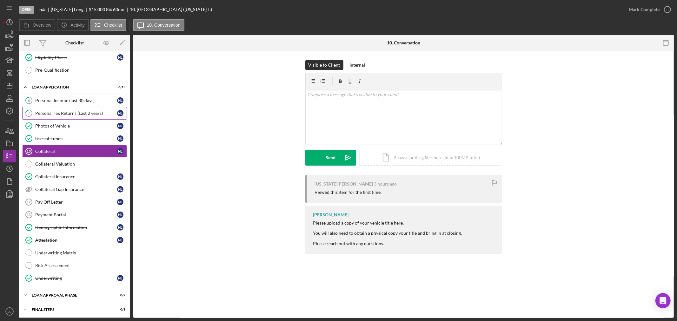
click at [100, 117] on link "7 Personal Tax Returns (Last 2 years) N L" at bounding box center [74, 113] width 105 height 13
